Goal: Task Accomplishment & Management: Complete application form

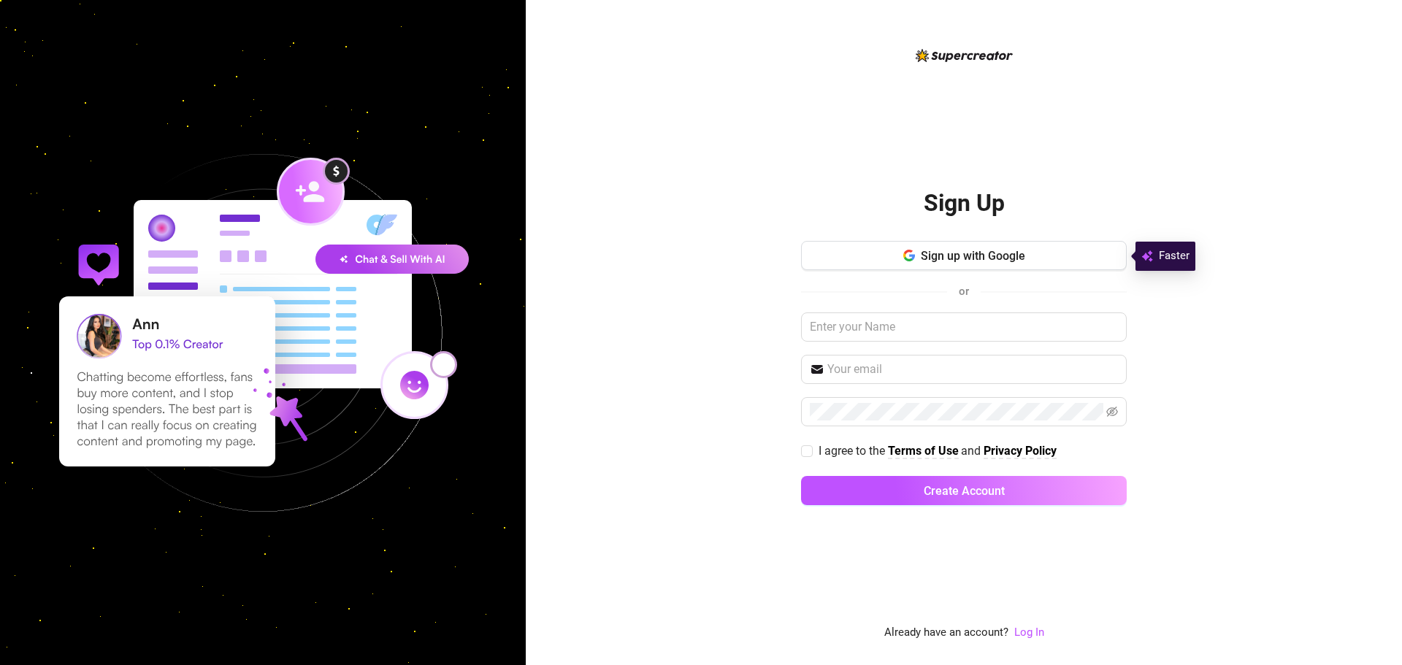
drag, startPoint x: 1098, startPoint y: 245, endPoint x: 1094, endPoint y: 237, distance: 8.8
click at [1095, 248] on button "Sign up with Google" at bounding box center [964, 255] width 326 height 29
click at [494, 47] on div at bounding box center [263, 332] width 526 height 665
drag, startPoint x: 409, startPoint y: 69, endPoint x: 391, endPoint y: 97, distance: 32.8
click at [394, 96] on div at bounding box center [263, 332] width 526 height 665
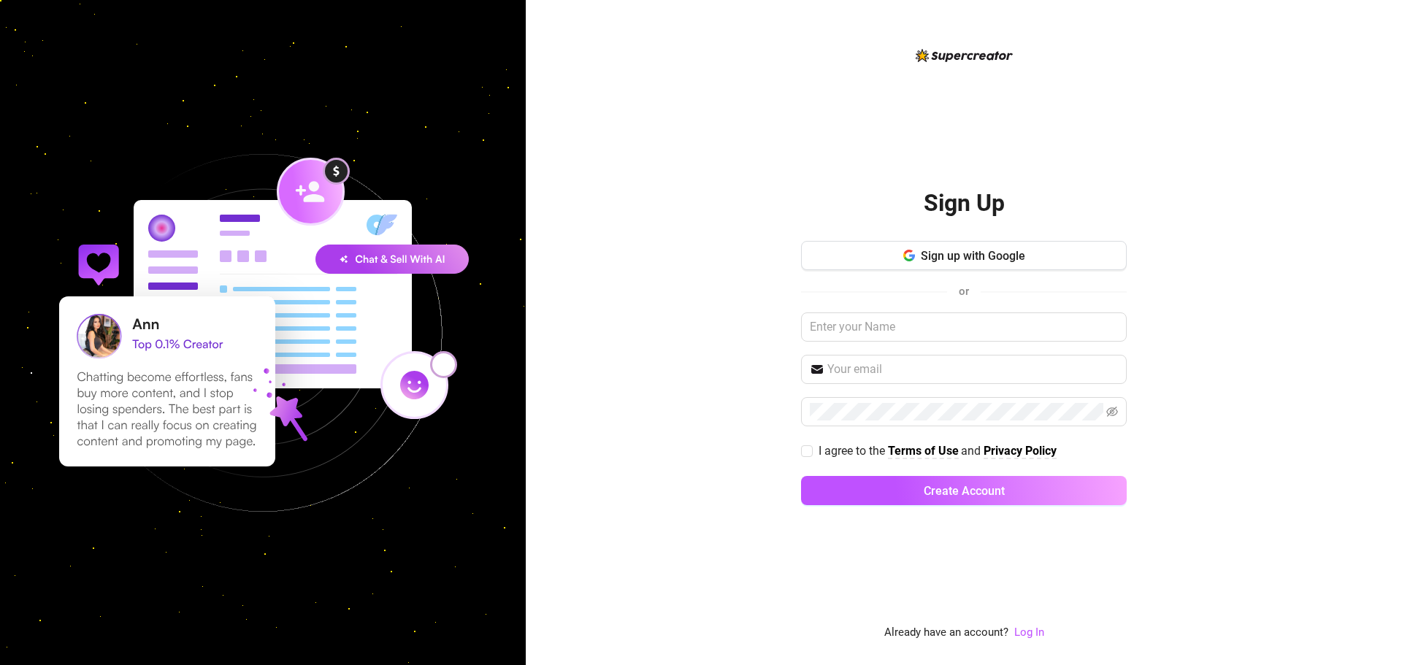
click at [644, 104] on div "Sign Up Sign up with Google or I agree to the Terms of Use and Privacy Policy C…" at bounding box center [964, 332] width 876 height 665
click at [970, 253] on span "Sign up with Google" at bounding box center [973, 256] width 104 height 14
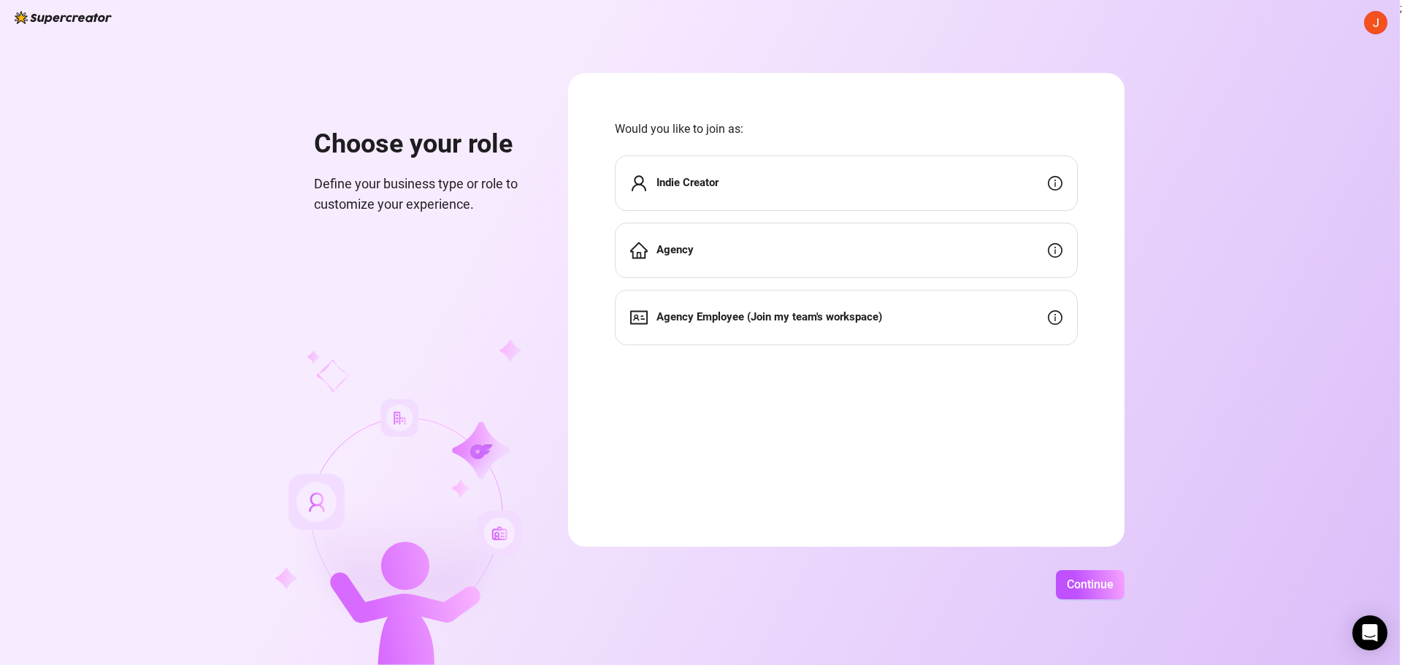
click at [691, 194] on div "Indie Creator" at bounding box center [846, 183] width 463 height 55
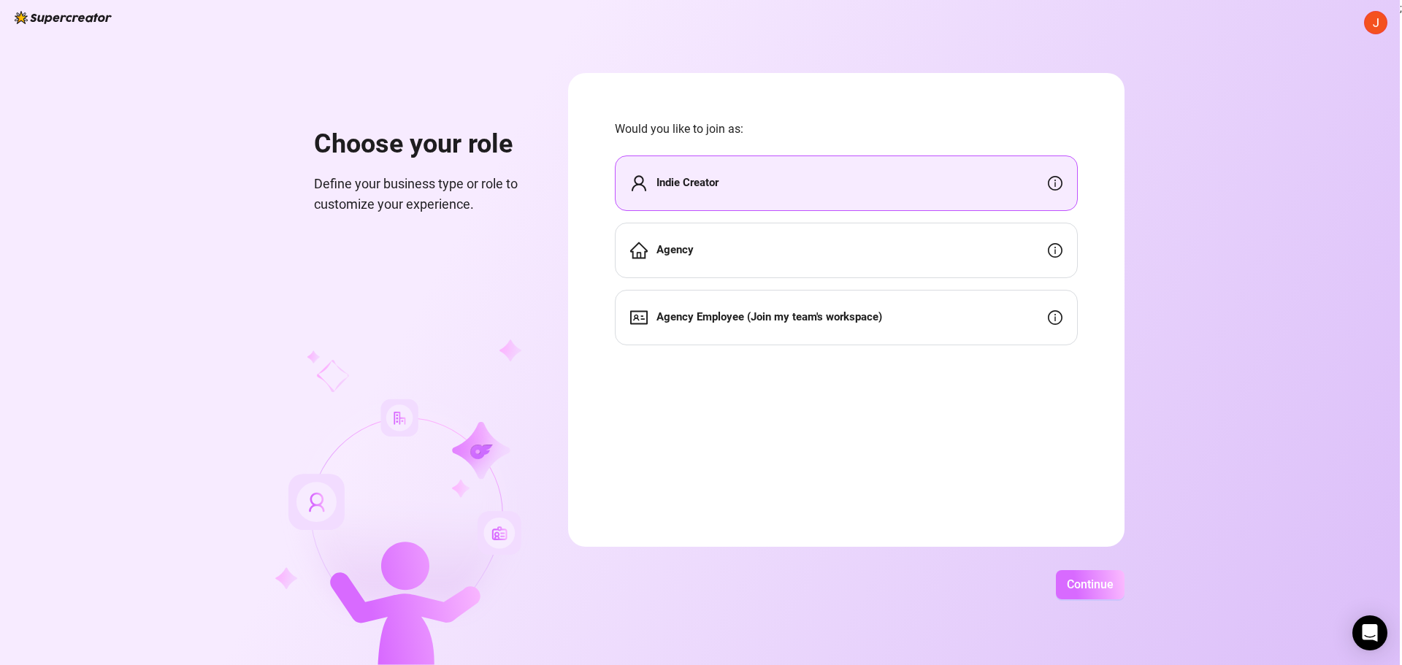
click at [1107, 593] on button "Continue" at bounding box center [1090, 584] width 69 height 29
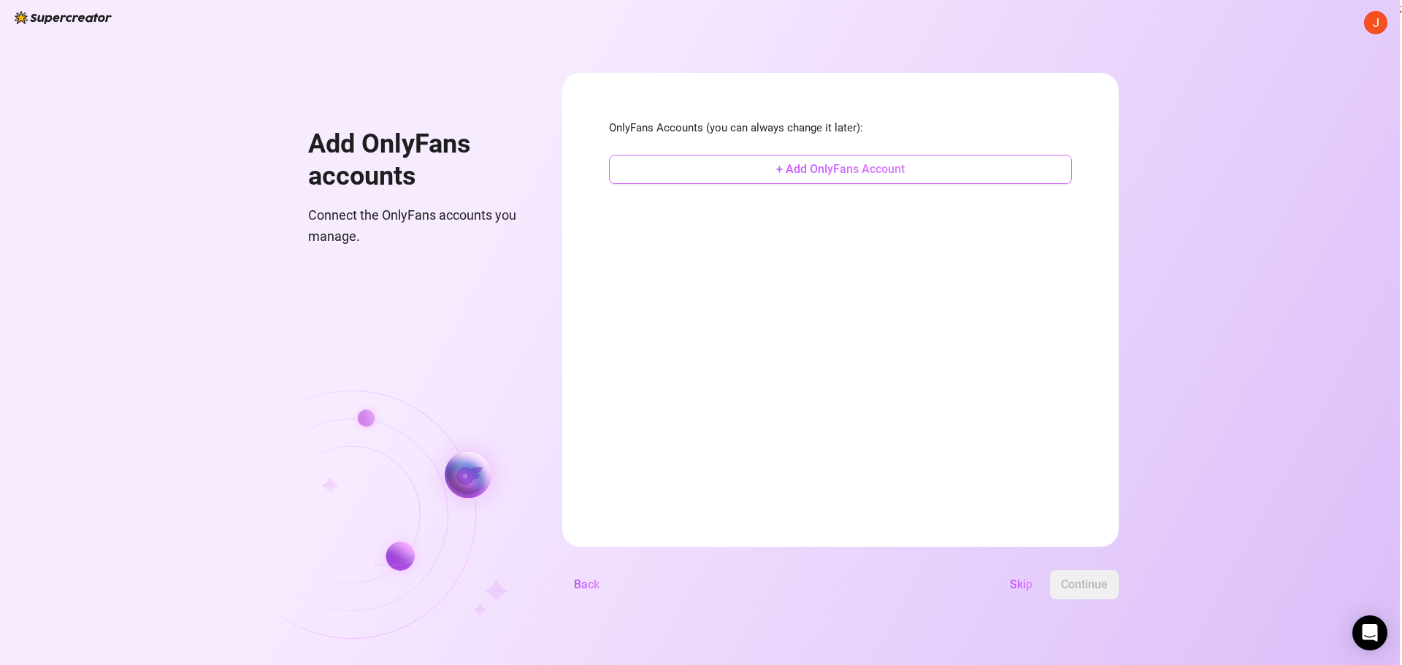
click at [757, 171] on button "+ Add OnlyFans Account" at bounding box center [840, 169] width 463 height 29
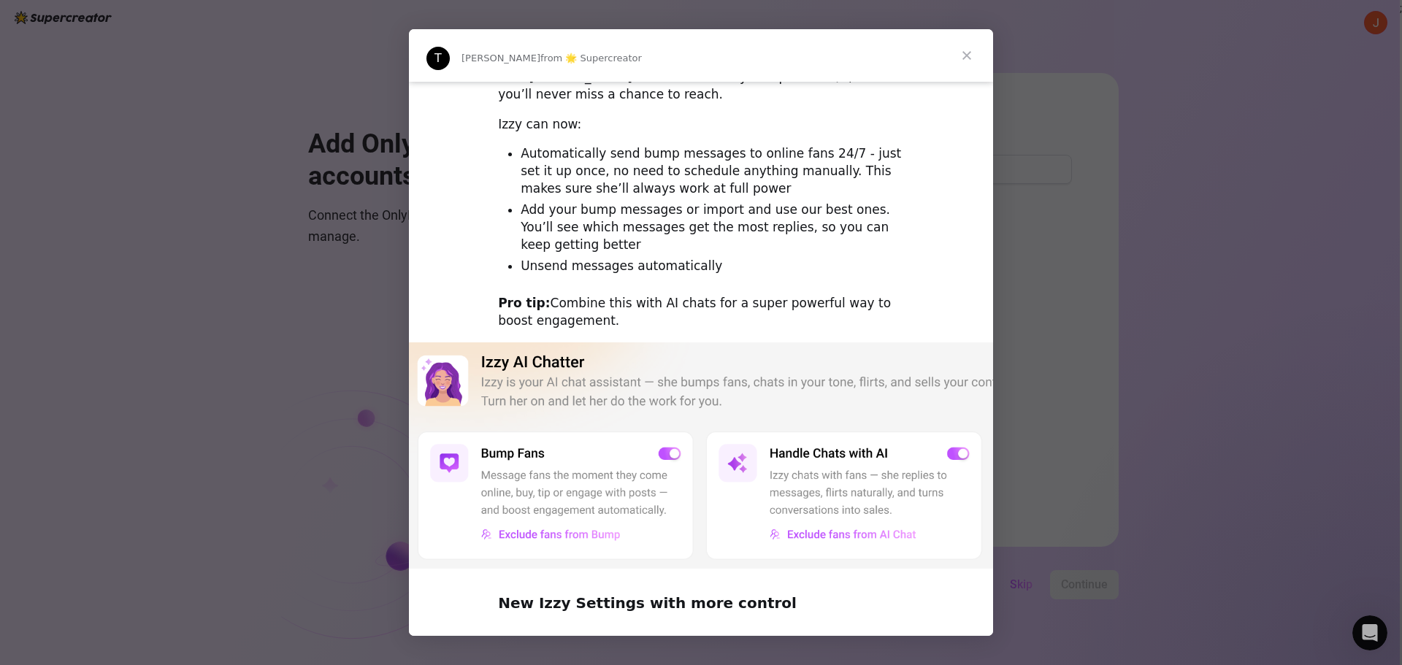
scroll to position [511, 0]
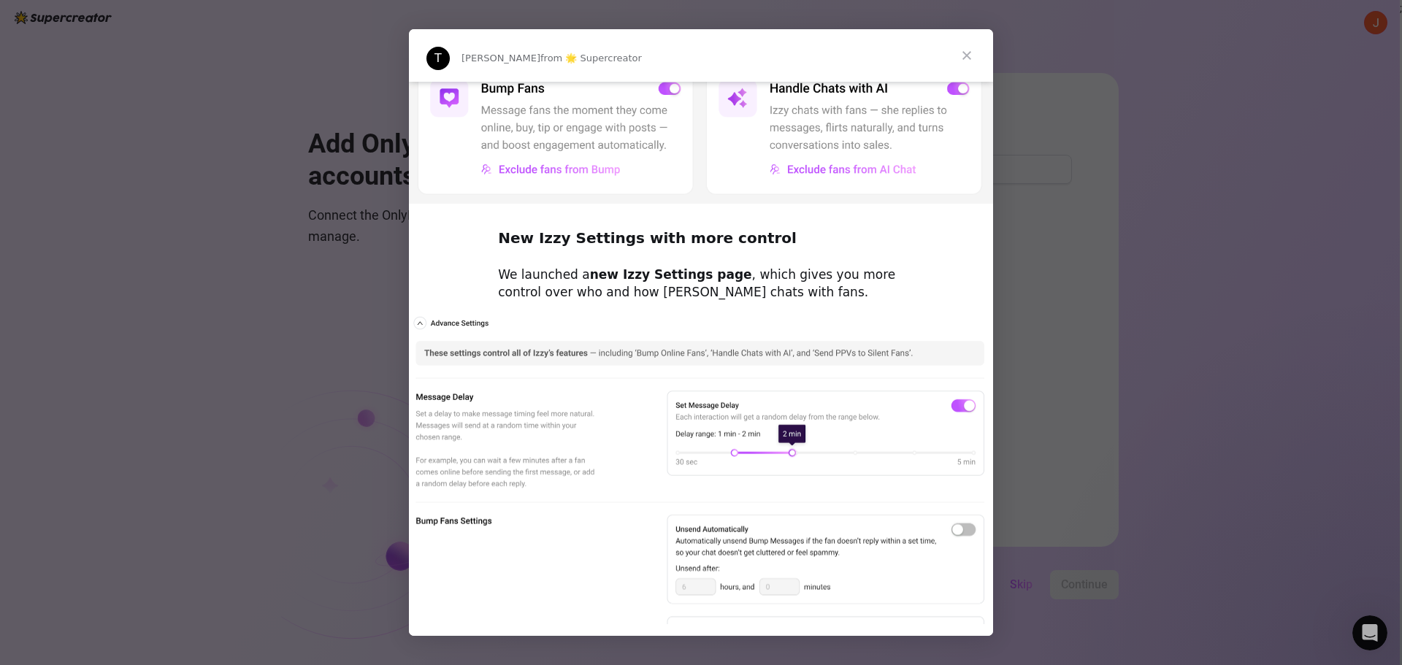
click at [228, 94] on div "Intercom messenger" at bounding box center [701, 332] width 1402 height 665
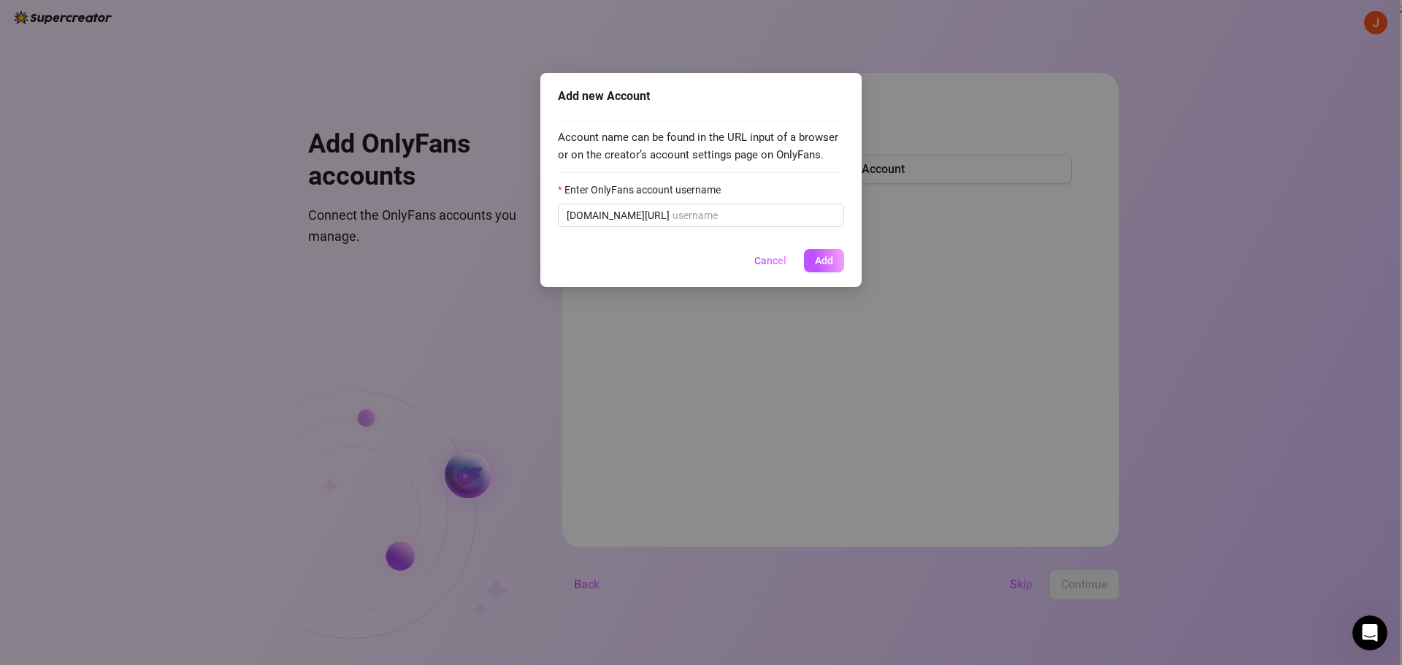
click at [161, 146] on div "Add new Account Account name can be found in the URL input of a browser or on t…" at bounding box center [701, 332] width 1402 height 665
